Goal: Information Seeking & Learning: Find contact information

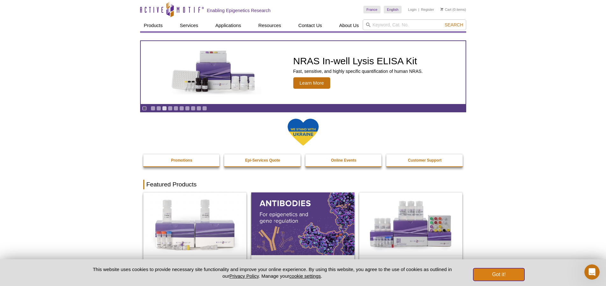
click at [492, 273] on button "Got it!" at bounding box center [498, 274] width 51 height 13
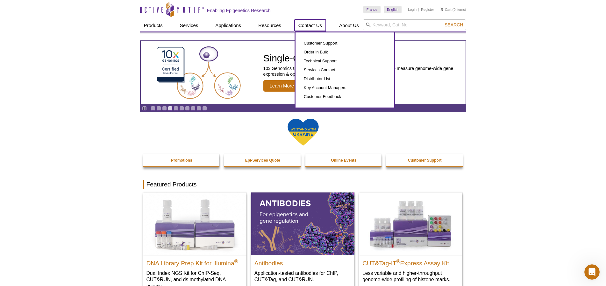
click at [311, 25] on link "Contact Us" at bounding box center [309, 25] width 31 height 12
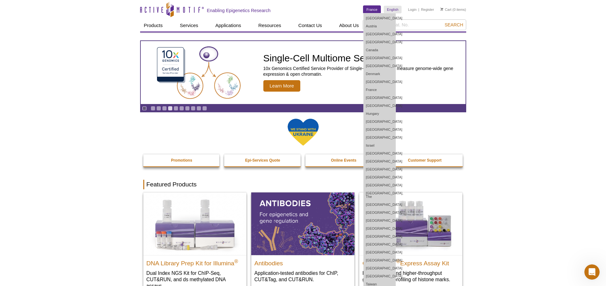
click at [370, 9] on link "France" at bounding box center [371, 10] width 17 height 8
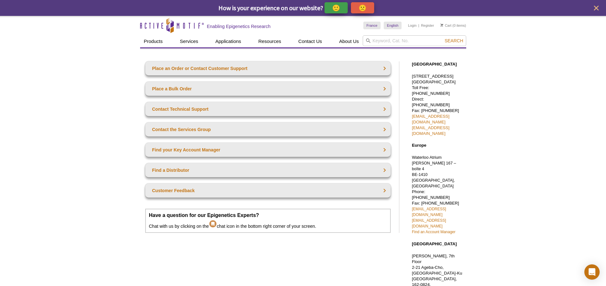
drag, startPoint x: 457, startPoint y: 187, endPoint x: 411, endPoint y: 181, distance: 47.2
click at [411, 181] on div "[GEOGRAPHIC_DATA] [STREET_ADDRESS] Toll Free: [PHONE_NUMBER] Direct: [PHONE_NUM…" at bounding box center [436, 232] width 60 height 355
copy link "euro-"
